Goal: Information Seeking & Learning: Learn about a topic

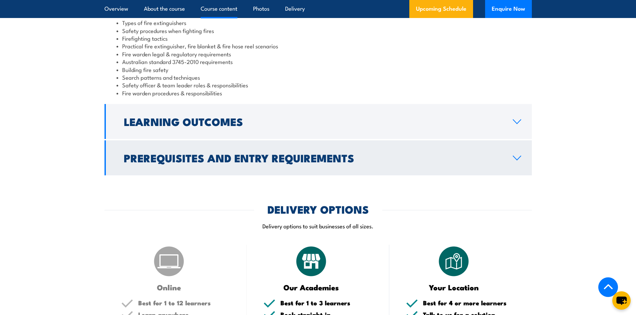
click at [262, 158] on h2 "Prerequisites and Entry Requirements" at bounding box center [313, 157] width 378 height 9
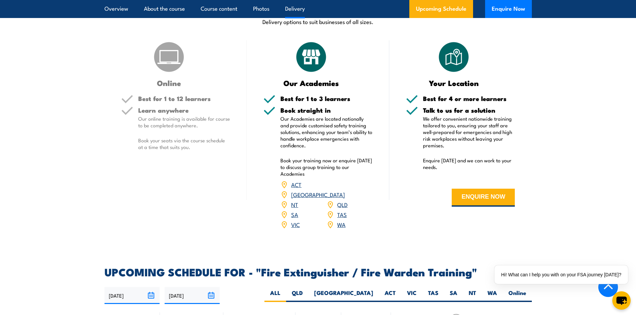
scroll to position [790, 0]
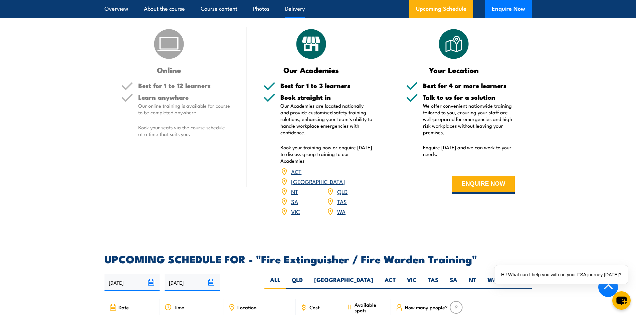
click at [340, 208] on link "WA" at bounding box center [341, 212] width 8 height 8
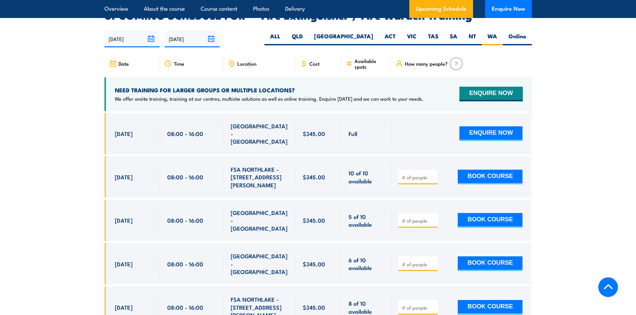
scroll to position [1096, 0]
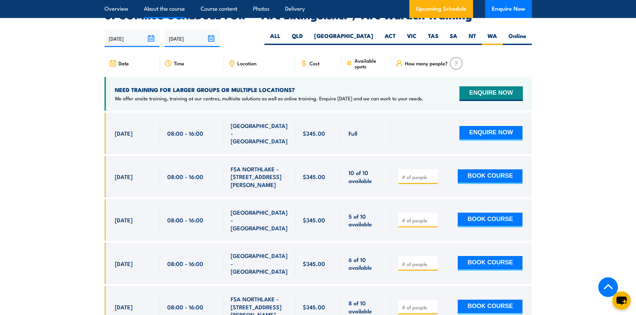
click at [165, 11] on link "About the course" at bounding box center [164, 9] width 41 height 18
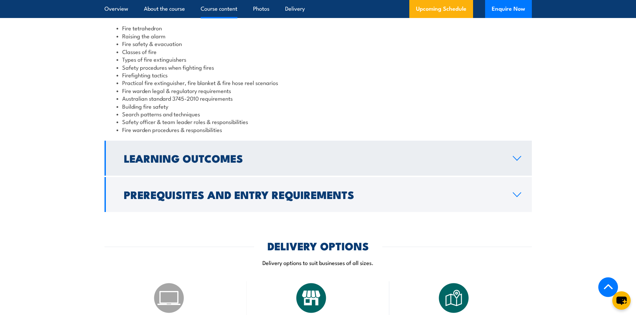
scroll to position [609, 0]
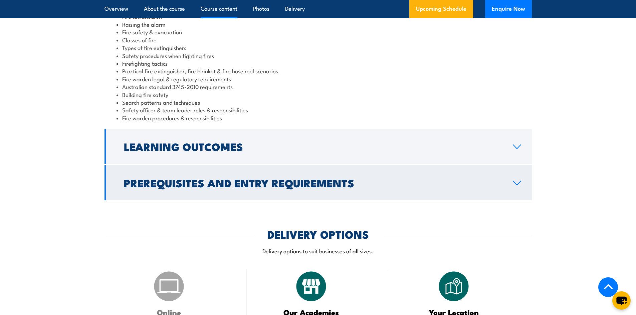
click at [266, 179] on h2 "Prerequisites and Entry Requirements" at bounding box center [313, 182] width 378 height 9
